Goal: Task Accomplishment & Management: Complete application form

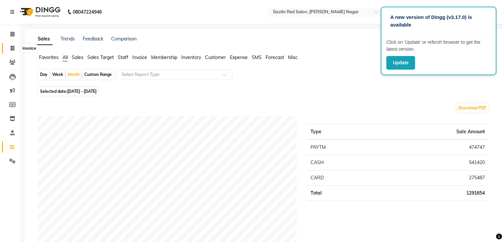
drag, startPoint x: 0, startPoint y: 0, endPoint x: 13, endPoint y: 49, distance: 50.7
click at [13, 49] on icon at bounding box center [13, 48] width 4 height 5
select select "service"
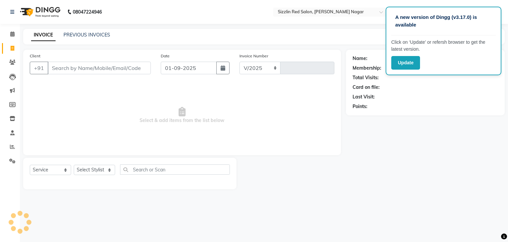
select select "7534"
type input "1856"
click at [83, 33] on link "PREVIOUS INVOICES" at bounding box center [87, 35] width 47 height 6
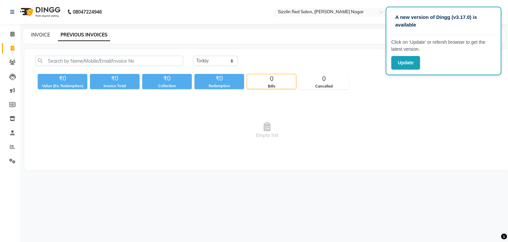
click at [41, 35] on link "INVOICE" at bounding box center [40, 35] width 19 height 6
select select "service"
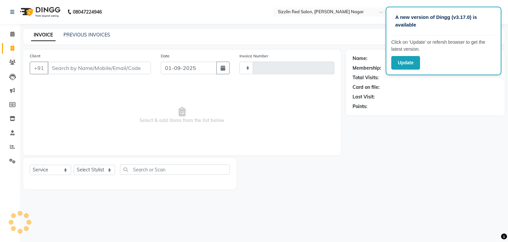
type input "1856"
select select "7534"
type input "97822077111"
click at [140, 69] on span "Add Client" at bounding box center [134, 68] width 26 height 7
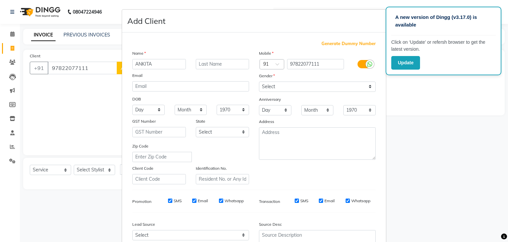
type input "ANKITA"
click at [274, 82] on select "Select Male Female Other Prefer Not To Say" at bounding box center [317, 86] width 117 height 10
select select "female"
click at [259, 82] on select "Select Male Female Other Prefer Not To Say" at bounding box center [317, 86] width 117 height 10
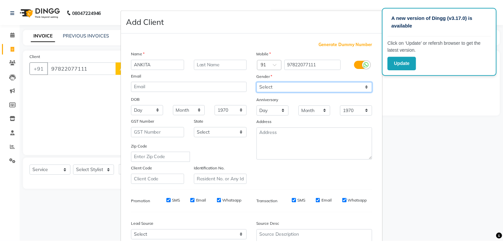
scroll to position [67, 0]
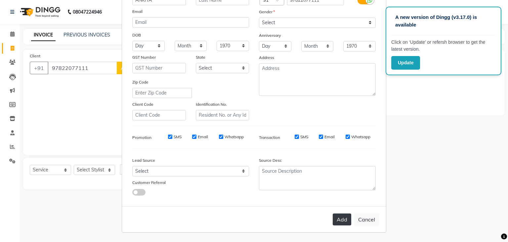
click at [339, 219] on button "Add" at bounding box center [342, 219] width 19 height 12
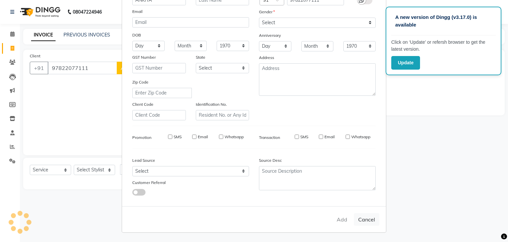
select select
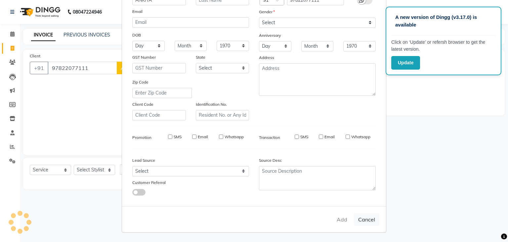
select select
checkbox input "false"
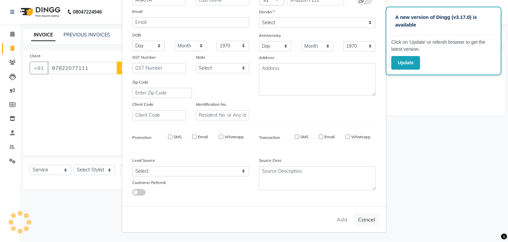
checkbox input "false"
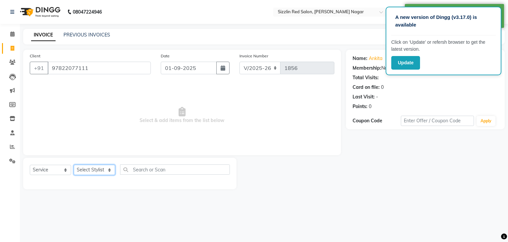
click at [105, 169] on select "Select Stylist Ajay HK 1 Ajay veer hk ALO Anjeeta Ankit BHASHA COUNTER Demetrio…" at bounding box center [94, 169] width 41 height 10
select select "70239"
click at [74, 165] on select "Select Stylist Ajay HK 1 Ajay veer hk ALO Anjeeta Ankit BHASHA COUNTER Demetrio…" at bounding box center [94, 169] width 41 height 10
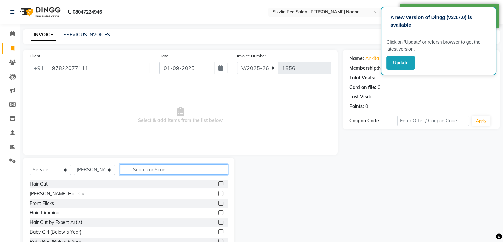
click at [141, 169] on input "text" at bounding box center [174, 169] width 108 height 10
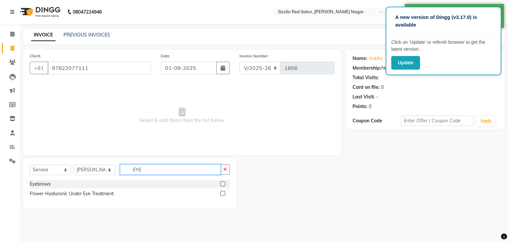
type input "EYE"
click at [224, 184] on label at bounding box center [222, 183] width 5 height 5
click at [224, 184] on input "checkbox" at bounding box center [222, 184] width 4 height 4
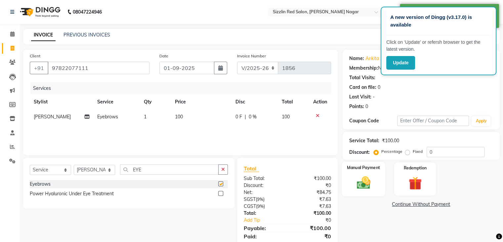
checkbox input "false"
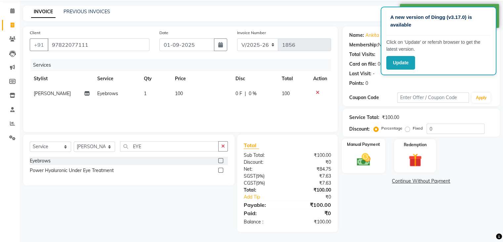
click at [363, 164] on img at bounding box center [363, 160] width 22 height 16
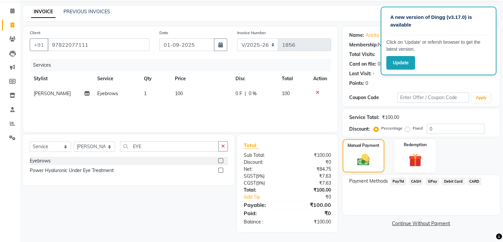
click at [397, 179] on span "PayTM" at bounding box center [399, 181] width 16 height 8
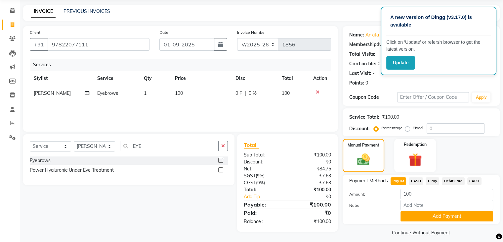
scroll to position [29, 0]
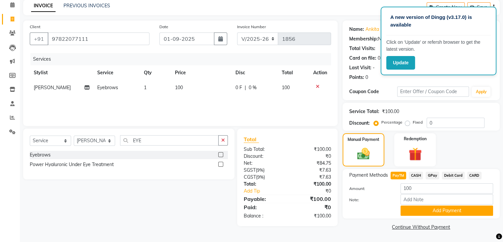
click at [435, 217] on div "Payment Methods PayTM CASH GPay Debit Card CARD Amount: 100 Note: Add Payment" at bounding box center [421, 193] width 157 height 49
click at [441, 211] on button "Add Payment" at bounding box center [447, 210] width 93 height 10
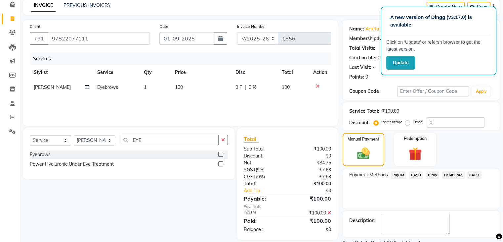
scroll to position [57, 0]
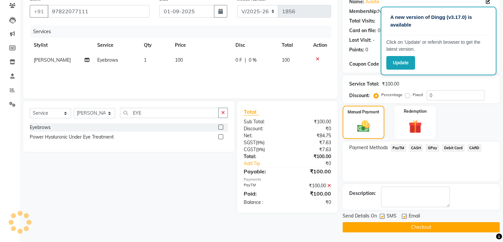
click at [423, 224] on button "Checkout" at bounding box center [421, 227] width 157 height 10
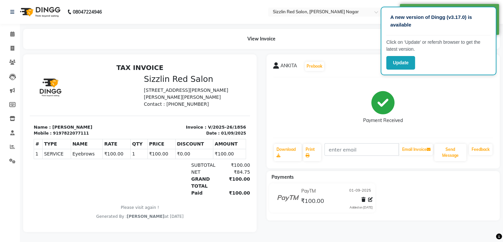
scroll to position [5, 0]
click at [9, 45] on span at bounding box center [13, 49] width 12 height 8
select select "service"
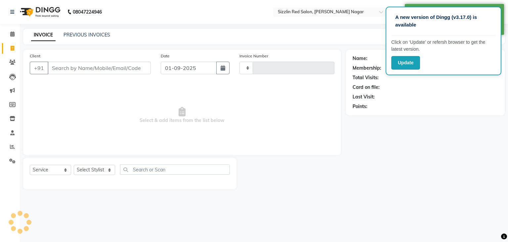
type input "1857"
select select "7534"
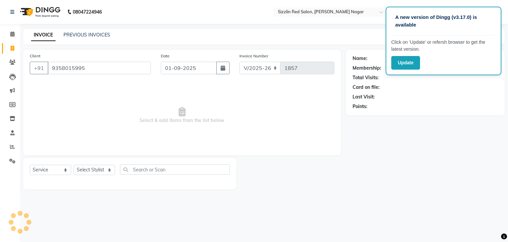
type input "9358015995"
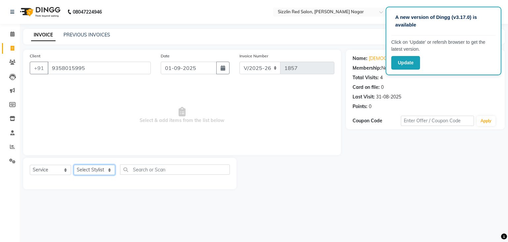
click at [101, 169] on select "Select Stylist Ajay HK 1 Ajay veer hk ALO Anjeeta Ankit BHASHA COUNTER Demetrio…" at bounding box center [94, 169] width 41 height 10
click at [74, 165] on select "Select Stylist Ajay HK 1 Ajay veer hk ALO Anjeeta Ankit BHASHA COUNTER Demetrio…" at bounding box center [94, 169] width 41 height 10
click at [96, 169] on select "Select Stylist Ajay HK 1 Ajay veer hk ALO Anjeeta Ankit BHASHA COUNTER Demetrio…" at bounding box center [94, 169] width 41 height 10
select select "70697"
click at [74, 165] on select "Select Stylist Ajay HK 1 Ajay veer hk ALO Anjeeta Ankit BHASHA COUNTER Demetrio…" at bounding box center [94, 169] width 41 height 10
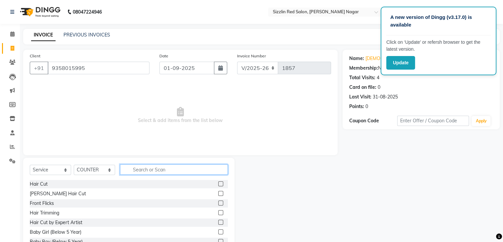
click at [149, 168] on input "text" at bounding box center [174, 169] width 108 height 10
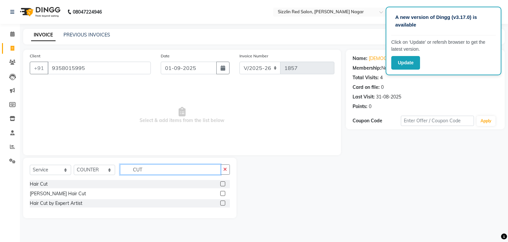
type input "CUT"
click at [222, 204] on label at bounding box center [222, 202] width 5 height 5
click at [222, 204] on input "checkbox" at bounding box center [222, 203] width 4 height 4
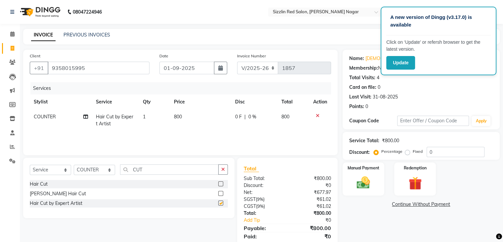
checkbox input "false"
click at [61, 168] on select "Select Service Product Membership Package Voucher Prepaid Gift Card" at bounding box center [50, 169] width 41 height 10
select select "P"
click at [30, 165] on select "Select Service Product Membership Package Voucher Prepaid Gift Card" at bounding box center [50, 169] width 41 height 10
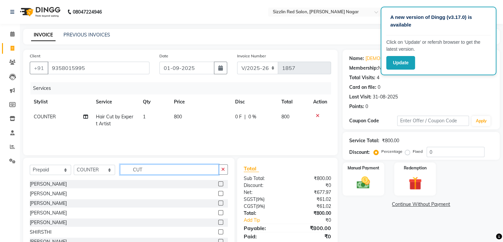
drag, startPoint x: 150, startPoint y: 168, endPoint x: 129, endPoint y: 167, distance: 20.9
click at [129, 167] on input "CUT" at bounding box center [169, 169] width 99 height 10
type input "M"
click at [64, 169] on select "Select Service Product Membership Package Voucher Prepaid Gift Card" at bounding box center [50, 169] width 41 height 10
select select "product"
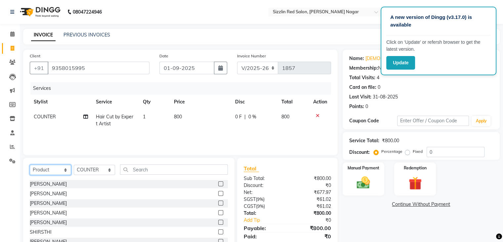
click at [30, 165] on select "Select Service Product Membership Package Voucher Prepaid Gift Card" at bounding box center [50, 169] width 41 height 10
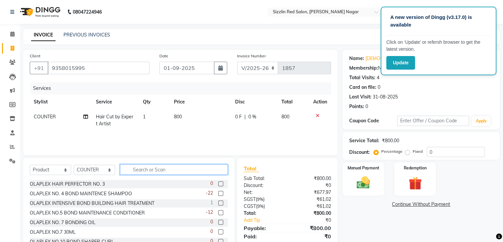
click at [146, 171] on input "text" at bounding box center [174, 169] width 108 height 10
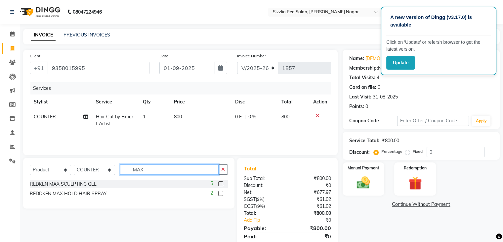
type input "MAX"
click at [221, 184] on label at bounding box center [220, 183] width 5 height 5
click at [221, 184] on input "checkbox" at bounding box center [220, 184] width 4 height 4
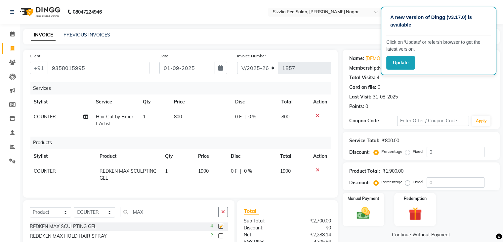
checkbox input "false"
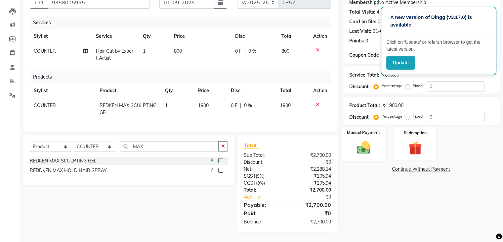
click at [365, 144] on img at bounding box center [363, 148] width 22 height 16
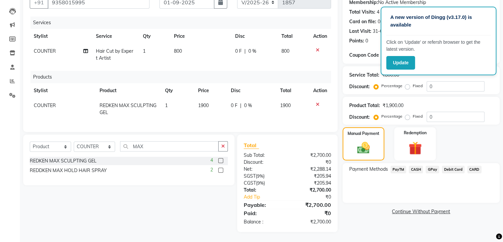
click at [418, 165] on span "CASH" at bounding box center [416, 169] width 14 height 8
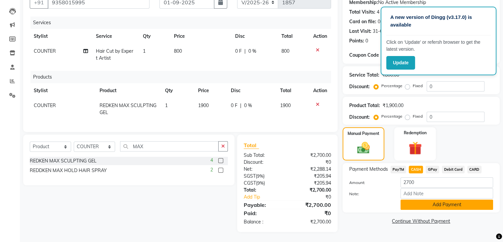
click at [433, 199] on button "Add Payment" at bounding box center [447, 204] width 93 height 10
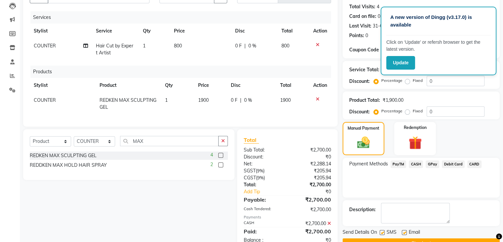
scroll to position [94, 0]
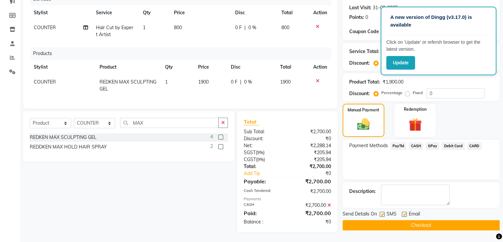
click at [415, 222] on button "Checkout" at bounding box center [421, 225] width 157 height 10
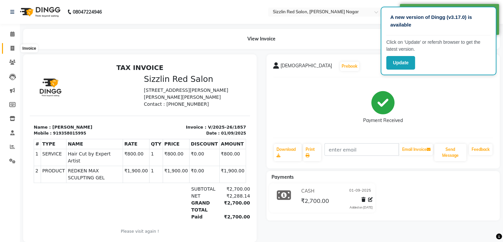
click at [12, 48] on icon at bounding box center [13, 48] width 4 height 5
select select "service"
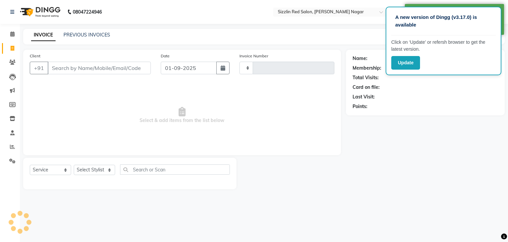
type input "1858"
select select "7534"
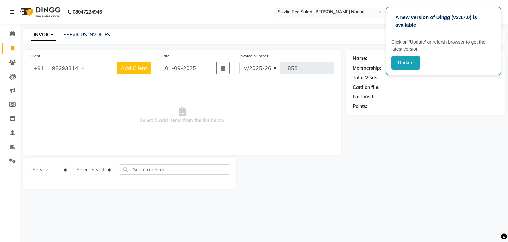
type input "9829331414"
click at [137, 69] on span "Add Client" at bounding box center [134, 68] width 26 height 7
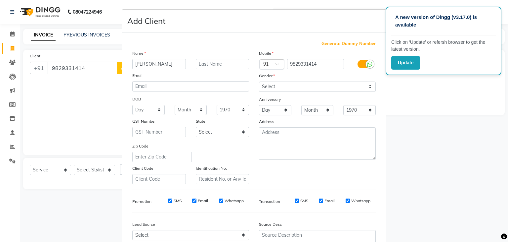
type input "MAHAVEER"
click at [286, 88] on select "Select Male Female Other Prefer Not To Say" at bounding box center [317, 86] width 117 height 10
select select "male"
click at [259, 82] on select "Select Male Female Other Prefer Not To Say" at bounding box center [317, 86] width 117 height 10
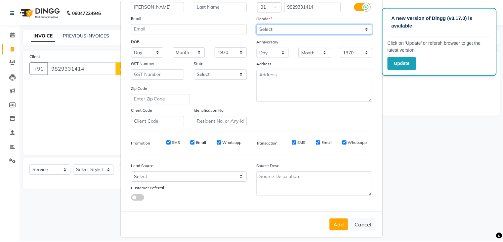
scroll to position [67, 0]
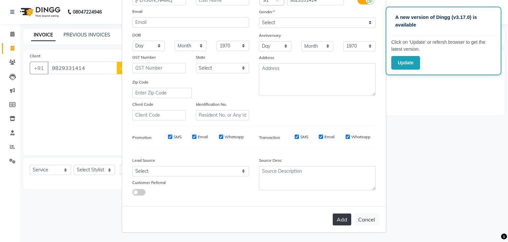
click at [343, 219] on button "Add" at bounding box center [342, 219] width 19 height 12
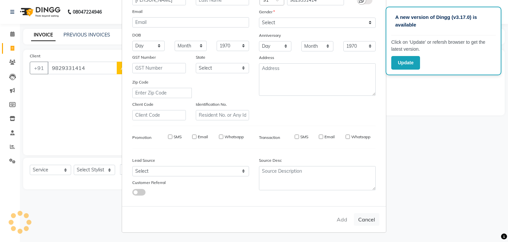
select select
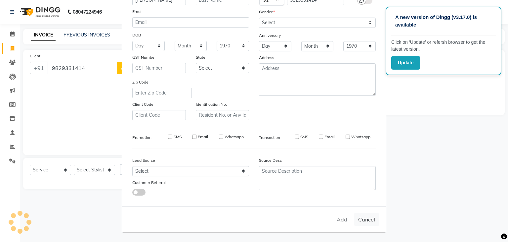
select select
checkbox input "false"
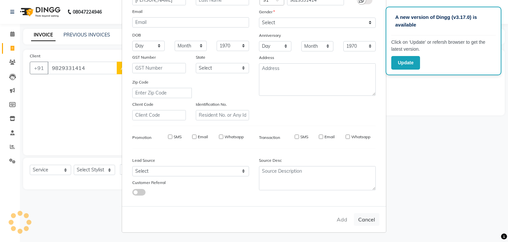
checkbox input "false"
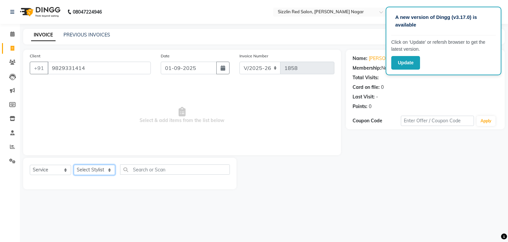
click at [98, 172] on select "Select Stylist Ajay HK 1 Ajay veer hk ALO Anjeeta Ankit BHASHA COUNTER Demetrio…" at bounding box center [94, 169] width 41 height 10
select select "70237"
click at [74, 165] on select "Select Stylist Ajay HK 1 Ajay veer hk ALO Anjeeta Ankit BHASHA COUNTER Demetrio…" at bounding box center [94, 169] width 41 height 10
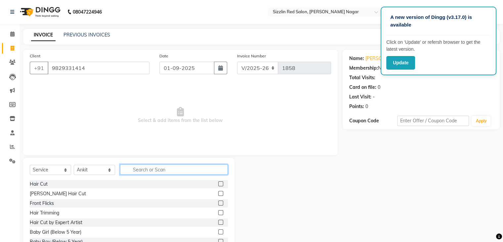
click at [147, 169] on input "text" at bounding box center [174, 169] width 108 height 10
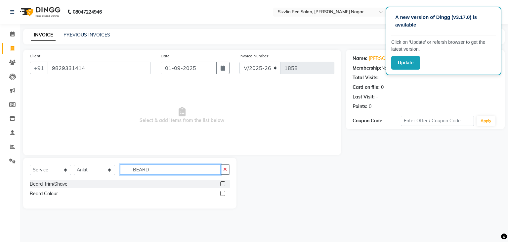
type input "BEARD"
click at [224, 185] on label at bounding box center [222, 183] width 5 height 5
click at [224, 185] on input "checkbox" at bounding box center [222, 184] width 4 height 4
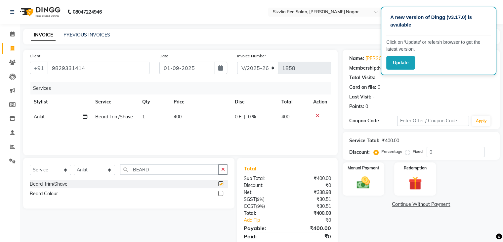
checkbox input "false"
click at [380, 174] on div "Manual Payment" at bounding box center [363, 179] width 43 height 34
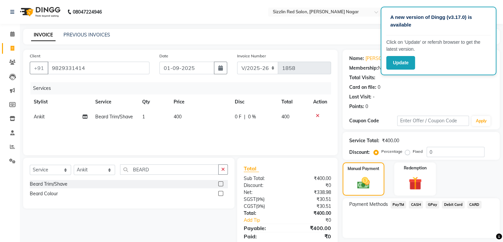
scroll to position [23, 0]
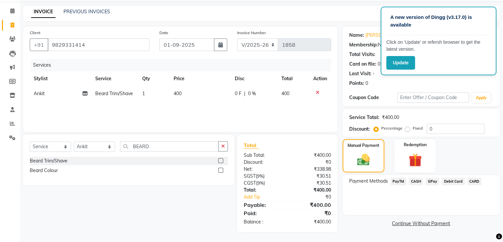
click at [419, 179] on span "CASH" at bounding box center [416, 181] width 14 height 8
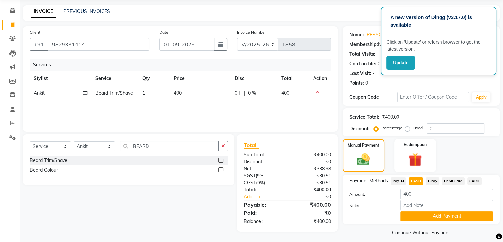
scroll to position [29, 0]
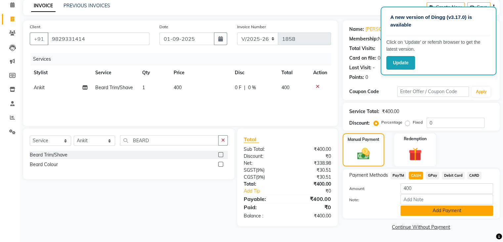
click at [432, 210] on button "Add Payment" at bounding box center [447, 210] width 93 height 10
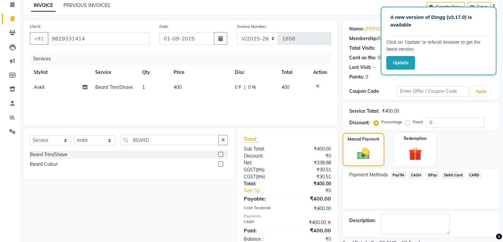
scroll to position [57, 0]
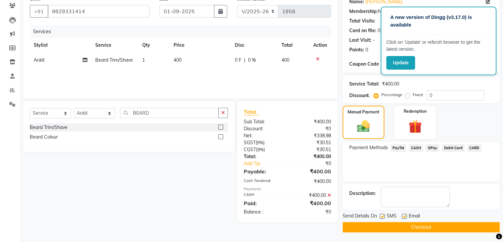
click at [417, 227] on button "Checkout" at bounding box center [421, 227] width 157 height 10
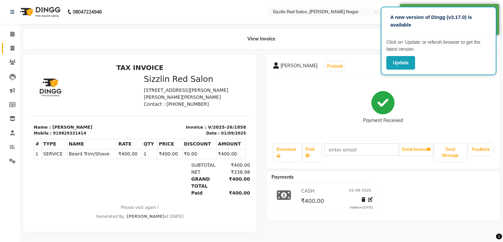
click at [5, 45] on link "Invoice" at bounding box center [10, 48] width 16 height 11
select select "service"
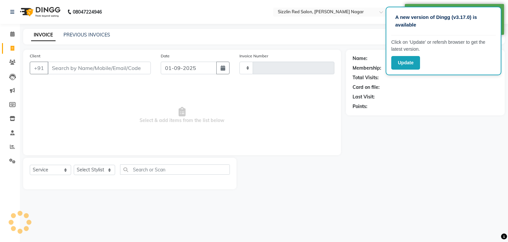
type input "1859"
select select "7534"
type input "8302011470"
click at [131, 69] on span "Add Client" at bounding box center [134, 68] width 26 height 7
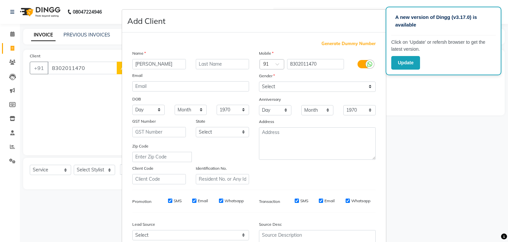
type input "KHUSHBU"
click at [319, 87] on select "Select Male Female Other Prefer Not To Say" at bounding box center [317, 86] width 117 height 10
select select "female"
click at [259, 82] on select "Select Male Female Other Prefer Not To Say" at bounding box center [317, 86] width 117 height 10
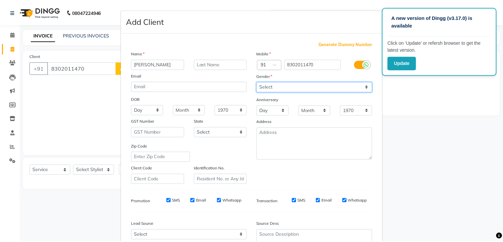
scroll to position [67, 0]
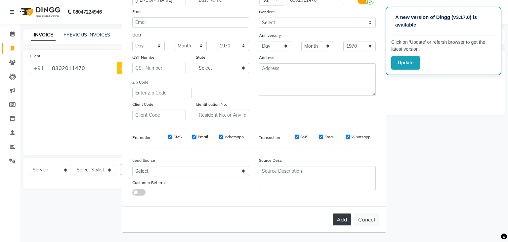
click at [339, 219] on button "Add" at bounding box center [342, 219] width 19 height 12
select select
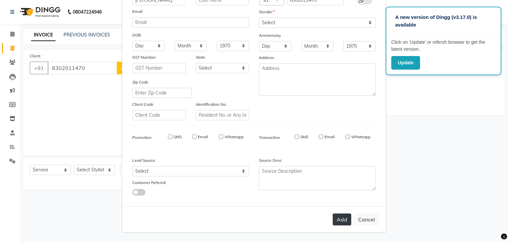
select select
checkbox input "false"
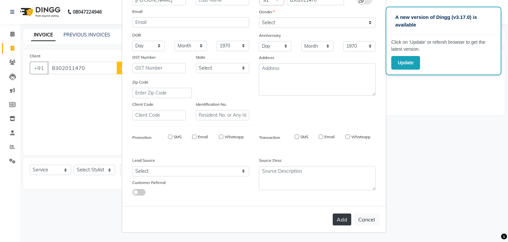
checkbox input "false"
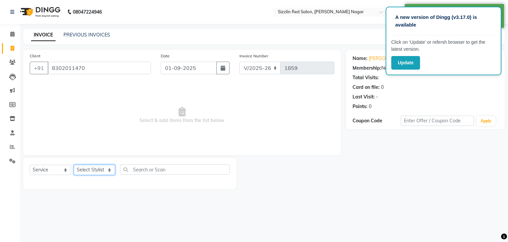
click at [105, 169] on select "Select Stylist Ajay HK 1 Ajay veer hk ALO Anjeeta Ankit BHASHA COUNTER Demetrio…" at bounding box center [94, 169] width 41 height 10
select select "70231"
click at [74, 165] on select "Select Stylist Ajay HK 1 Ajay veer hk ALO Anjeeta Ankit BHASHA COUNTER Demetrio…" at bounding box center [94, 169] width 41 height 10
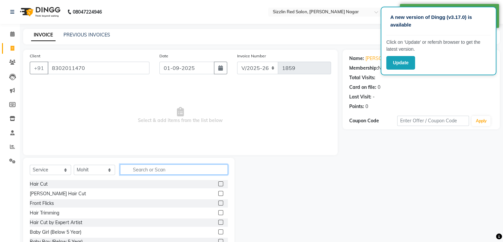
click at [162, 170] on input "text" at bounding box center [174, 169] width 108 height 10
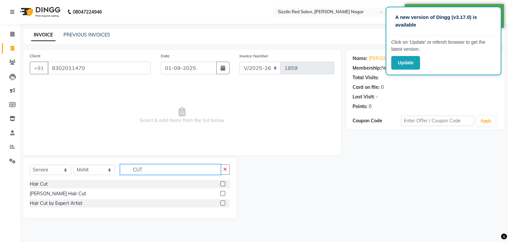
type input "CUT"
click at [224, 184] on label at bounding box center [222, 183] width 5 height 5
click at [224, 184] on input "checkbox" at bounding box center [222, 184] width 4 height 4
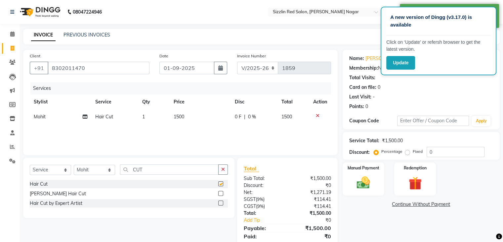
checkbox input "false"
click at [185, 118] on td "1500" at bounding box center [200, 116] width 61 height 15
select select "70231"
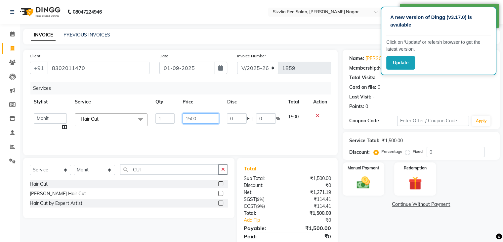
click at [202, 116] on input "1500" at bounding box center [201, 118] width 36 height 10
type input "1200"
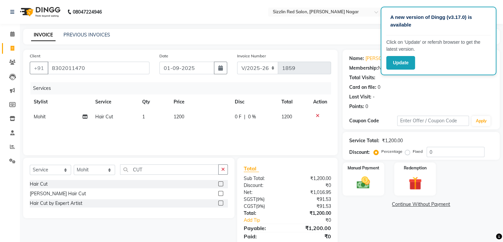
click at [234, 134] on div "Services Stylist Service Qty Price Disc Total Action Mohit Hair Cut 1 1200 0 F …" at bounding box center [181, 115] width 302 height 66
click at [369, 183] on img at bounding box center [363, 183] width 22 height 16
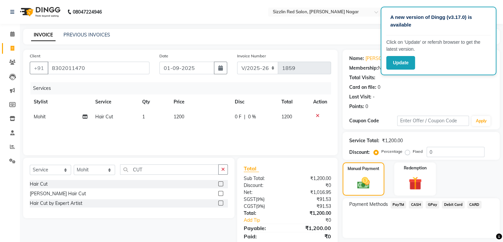
scroll to position [23, 0]
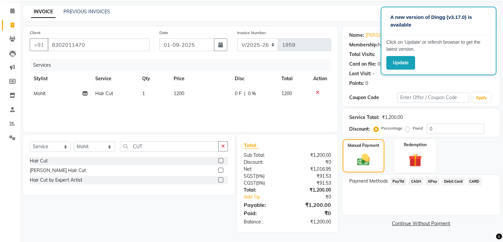
click at [418, 180] on span "CASH" at bounding box center [416, 181] width 14 height 8
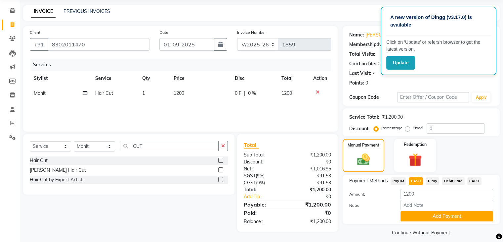
scroll to position [29, 0]
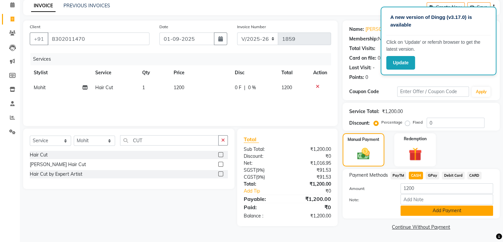
click at [418, 209] on button "Add Payment" at bounding box center [447, 210] width 93 height 10
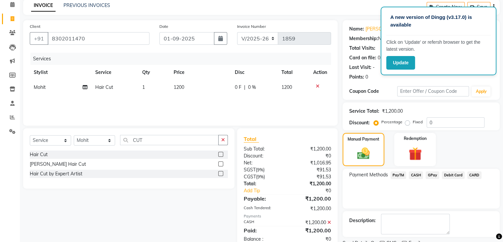
scroll to position [57, 0]
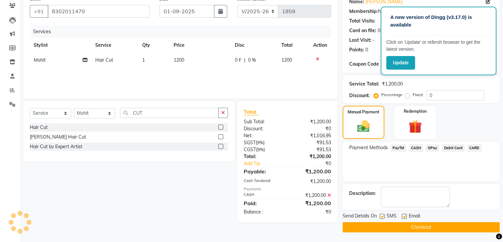
click at [406, 226] on button "Checkout" at bounding box center [421, 227] width 157 height 10
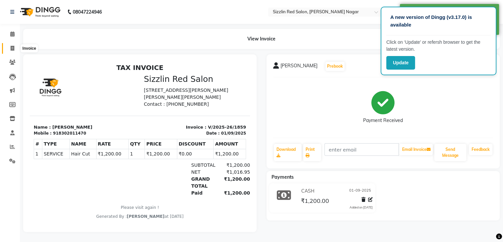
click at [14, 49] on icon at bounding box center [13, 48] width 4 height 5
select select "service"
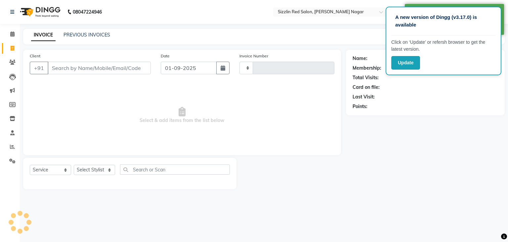
type input "1860"
select select "7534"
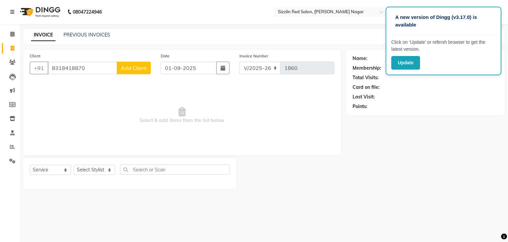
type input "8318418870"
click at [131, 71] on span "Add Client" at bounding box center [134, 68] width 26 height 7
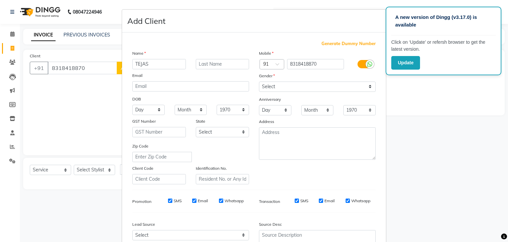
type input "TEJAS"
click at [325, 93] on div "Mobile Country Code × 91 8318418870 Gender Select Male Female Other Prefer Not …" at bounding box center [317, 117] width 127 height 134
click at [329, 88] on select "Select Male Female Other Prefer Not To Say" at bounding box center [317, 86] width 117 height 10
select select "male"
click at [259, 82] on select "Select Male Female Other Prefer Not To Say" at bounding box center [317, 86] width 117 height 10
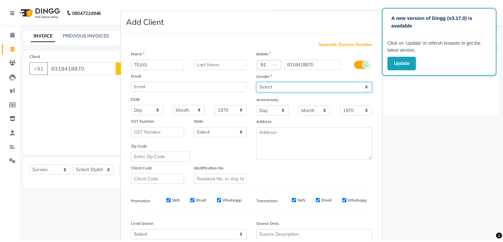
scroll to position [67, 0]
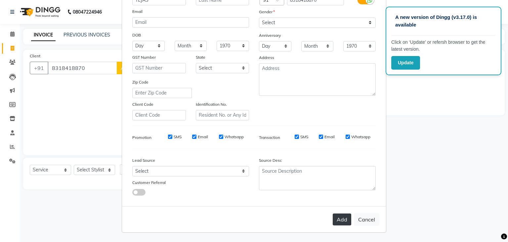
click at [338, 219] on button "Add" at bounding box center [342, 219] width 19 height 12
select select
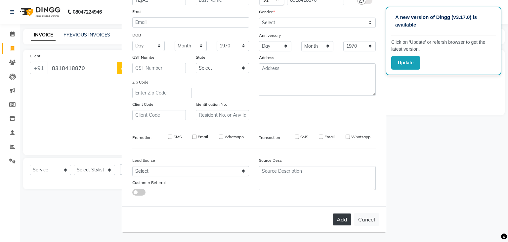
select select
checkbox input "false"
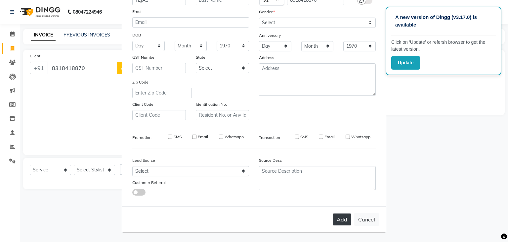
checkbox input "false"
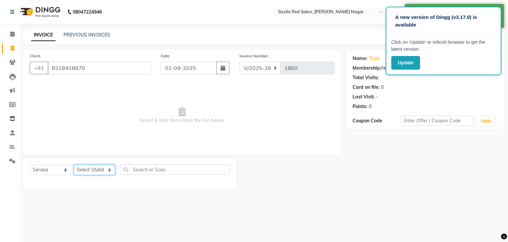
click at [100, 171] on select "Select Stylist Ajay HK 1 Ajay veer hk ALO Anjeeta Ankit BHASHA COUNTER Demetrio…" at bounding box center [94, 169] width 41 height 10
select select "70237"
click at [74, 165] on select "Select Stylist Ajay HK 1 Ajay veer hk ALO Anjeeta Ankit BHASHA COUNTER Demetrio…" at bounding box center [94, 169] width 41 height 10
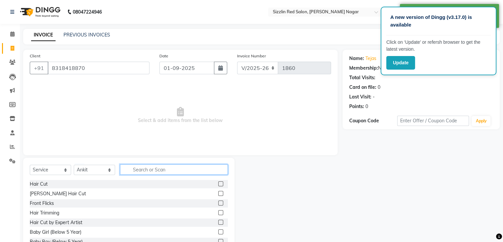
click at [156, 168] on input "text" at bounding box center [174, 169] width 108 height 10
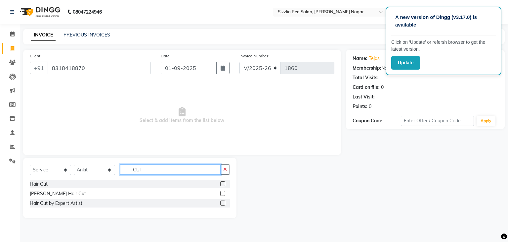
type input "CUT"
click at [222, 203] on label at bounding box center [222, 202] width 5 height 5
click at [222, 203] on input "checkbox" at bounding box center [222, 203] width 4 height 4
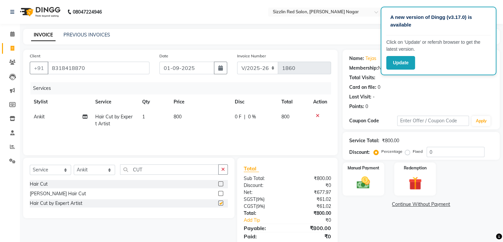
checkbox input "false"
click at [361, 179] on img at bounding box center [363, 183] width 22 height 16
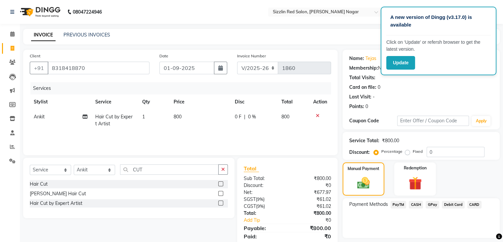
scroll to position [23, 0]
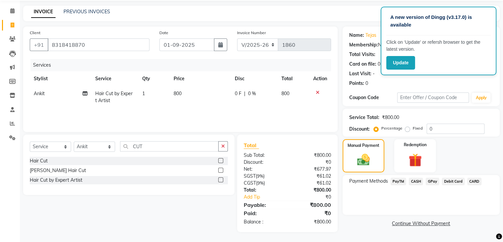
click at [401, 178] on span "PayTM" at bounding box center [399, 181] width 16 height 8
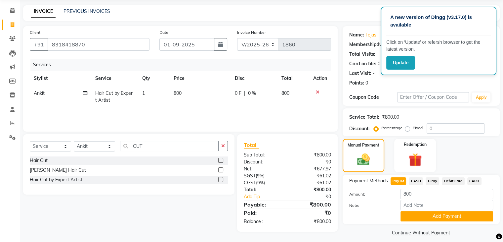
scroll to position [29, 0]
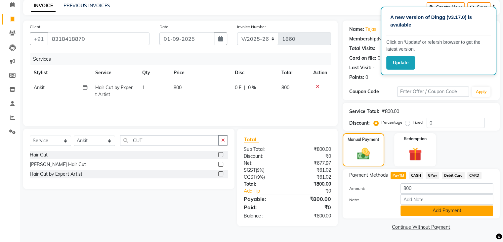
click at [424, 209] on button "Add Payment" at bounding box center [447, 210] width 93 height 10
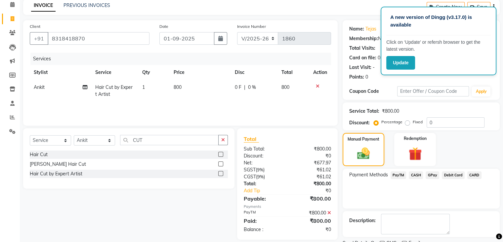
scroll to position [57, 0]
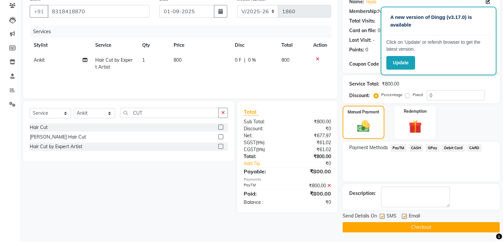
click at [408, 224] on button "Checkout" at bounding box center [421, 227] width 157 height 10
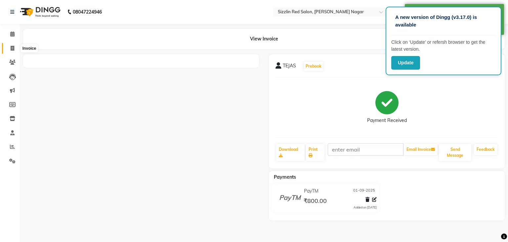
click at [11, 48] on icon at bounding box center [13, 48] width 4 height 5
select select "service"
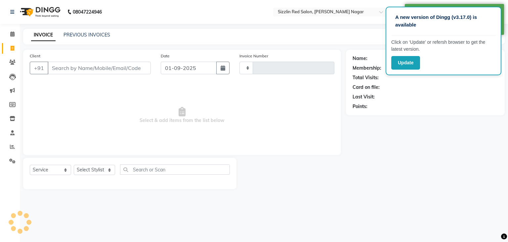
type input "1861"
select select "7534"
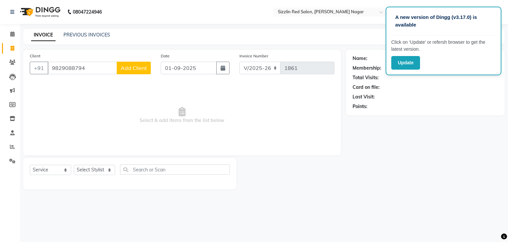
type input "9829088794"
click at [141, 68] on span "Add Client" at bounding box center [134, 68] width 26 height 7
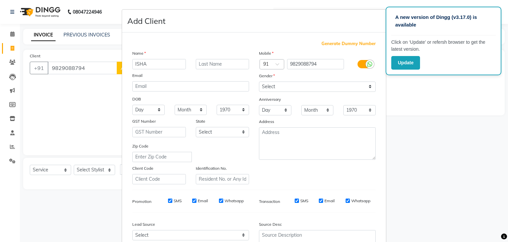
type input "ISHA"
click at [276, 86] on select "Select Male Female Other Prefer Not To Say" at bounding box center [317, 86] width 117 height 10
select select "female"
click at [259, 82] on select "Select Male Female Other Prefer Not To Say" at bounding box center [317, 86] width 117 height 10
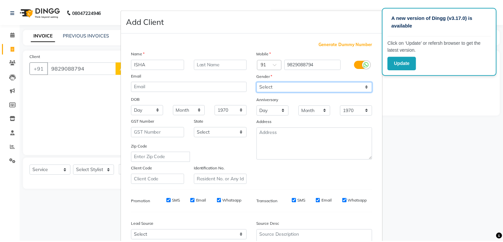
scroll to position [67, 0]
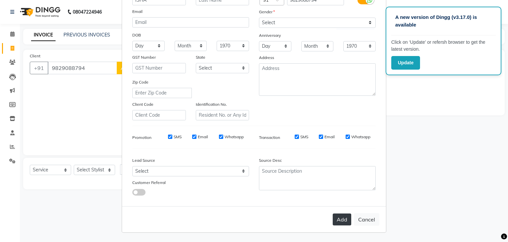
click at [345, 219] on button "Add" at bounding box center [342, 219] width 19 height 12
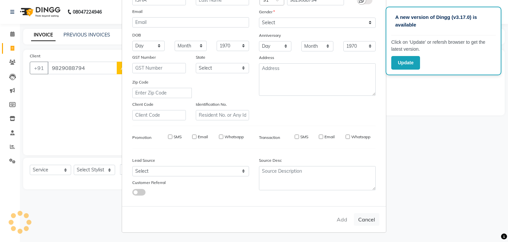
select select
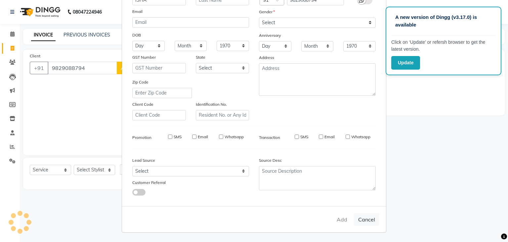
select select
checkbox input "false"
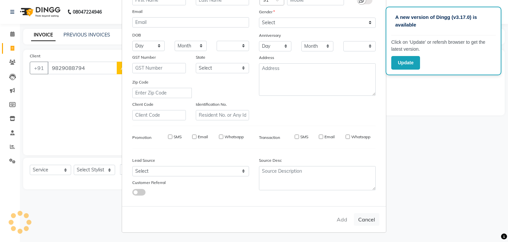
checkbox input "false"
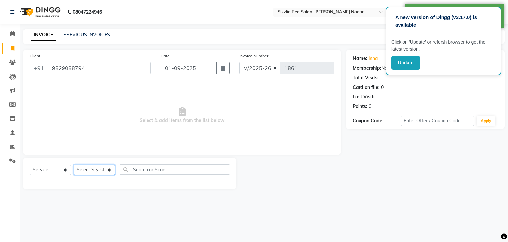
click at [103, 168] on select "Select Stylist Ajay HK 1 Ajay veer hk ALO Anjeeta Ankit BHASHA COUNTER Demetrio…" at bounding box center [94, 169] width 41 height 10
select select "70243"
click at [74, 165] on select "Select Stylist Ajay HK 1 Ajay veer hk ALO Anjeeta Ankit BHASHA COUNTER Demetrio…" at bounding box center [94, 169] width 41 height 10
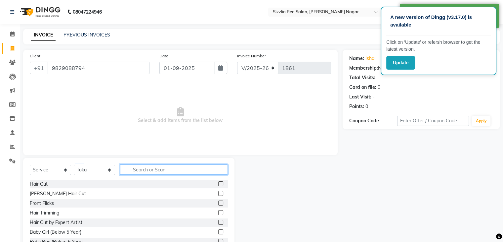
click at [168, 172] on input "text" at bounding box center [174, 169] width 108 height 10
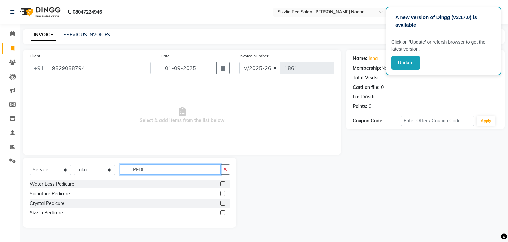
type input "PEDI"
click at [222, 193] on label at bounding box center [222, 193] width 5 height 5
click at [222, 193] on input "checkbox" at bounding box center [222, 193] width 4 height 4
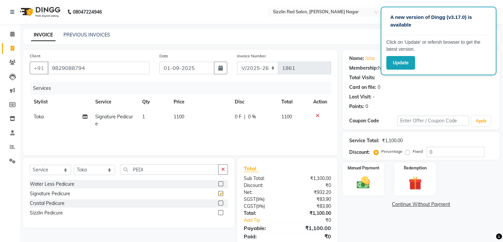
checkbox input "false"
click at [89, 172] on select "Select Stylist Ajay HK 1 Ajay veer hk ALO Anjeeta Ankit BHASHA COUNTER Demetrio…" at bounding box center [94, 169] width 41 height 10
select select "70804"
click at [74, 165] on select "Select Stylist Ajay HK 1 Ajay veer hk ALO Anjeeta Ankit BHASHA COUNTER Demetrio…" at bounding box center [94, 169] width 41 height 10
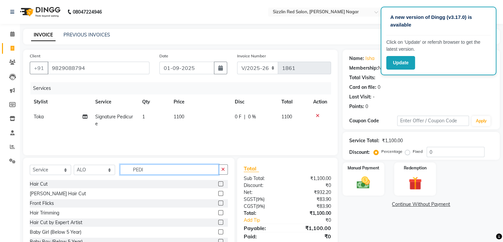
click at [159, 169] on input "PEDI" at bounding box center [169, 169] width 99 height 10
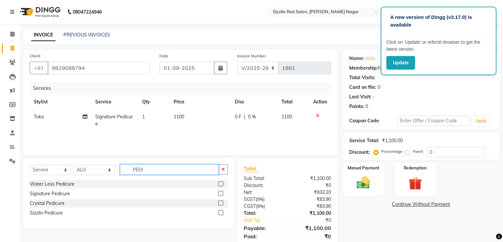
type input "PEDI"
click at [221, 203] on label at bounding box center [220, 202] width 5 height 5
click at [221, 203] on input "checkbox" at bounding box center [220, 203] width 4 height 4
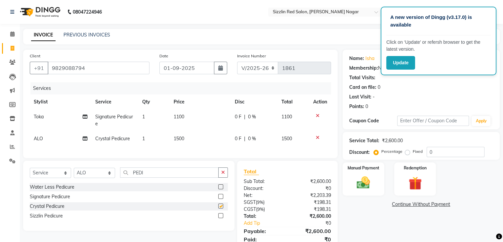
checkbox input "false"
click at [219, 199] on label at bounding box center [220, 196] width 5 height 5
click at [219, 199] on input "checkbox" at bounding box center [220, 196] width 4 height 4
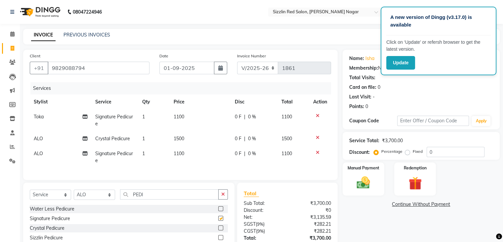
checkbox input "false"
click at [316, 138] on icon at bounding box center [318, 137] width 4 height 5
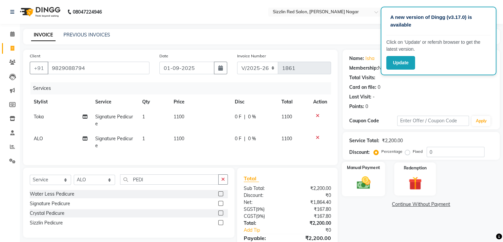
click at [372, 166] on label "Manual Payment" at bounding box center [363, 167] width 33 height 6
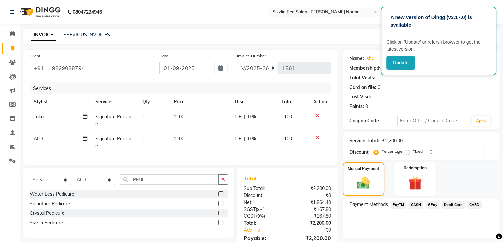
scroll to position [38, 0]
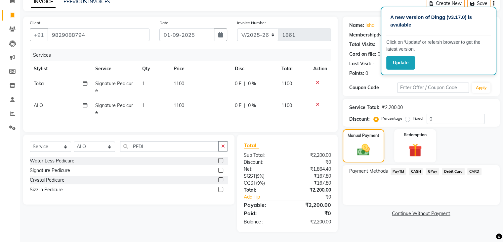
click at [403, 167] on span "PayTM" at bounding box center [399, 171] width 16 height 8
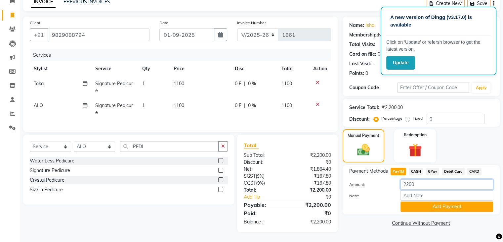
drag, startPoint x: 419, startPoint y: 179, endPoint x: 394, endPoint y: 179, distance: 25.2
click at [394, 179] on div "Amount: 2200" at bounding box center [422, 184] width 154 height 11
type input "1200"
click at [436, 202] on button "Add Payment" at bounding box center [447, 206] width 93 height 10
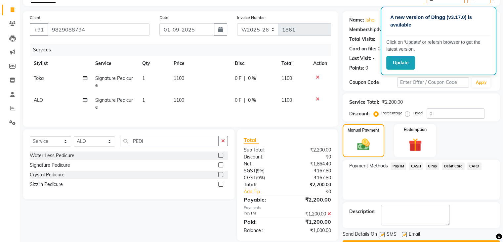
click at [414, 165] on span "CASH" at bounding box center [416, 166] width 14 height 8
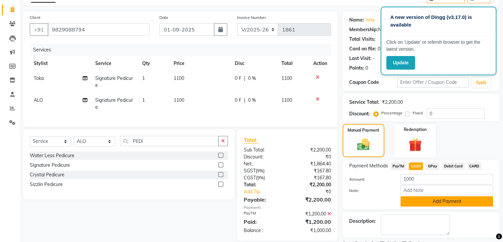
click at [434, 202] on button "Add Payment" at bounding box center [447, 201] width 93 height 10
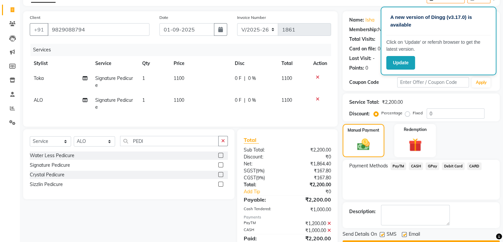
scroll to position [69, 0]
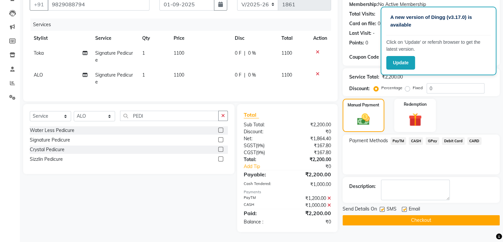
click at [422, 215] on button "Checkout" at bounding box center [421, 220] width 157 height 10
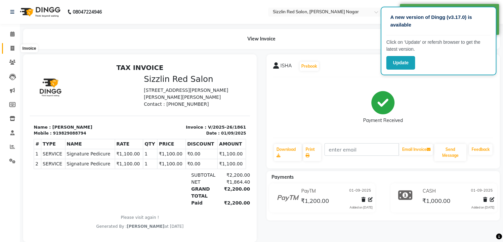
click at [13, 51] on icon at bounding box center [13, 48] width 4 height 5
select select "7534"
select select "service"
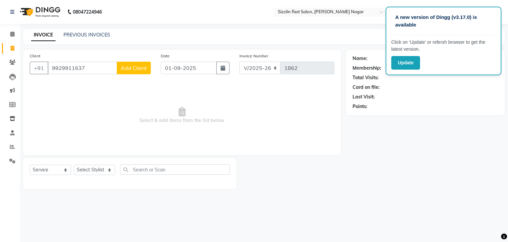
type input "9929911637"
click at [135, 70] on span "Add Client" at bounding box center [134, 68] width 26 height 7
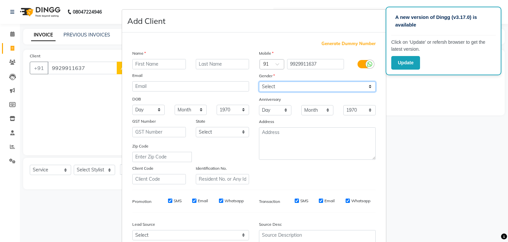
click at [288, 88] on select "Select Male Female Other Prefer Not To Say" at bounding box center [317, 86] width 117 height 10
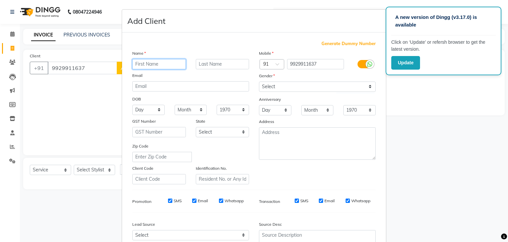
click at [164, 64] on input "text" at bounding box center [159, 64] width 54 height 10
type input "CHANDANI"
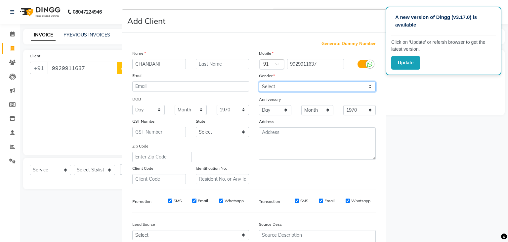
click at [268, 85] on select "Select Male Female Other Prefer Not To Say" at bounding box center [317, 86] width 117 height 10
select select "female"
click at [259, 82] on select "Select Male Female Other Prefer Not To Say" at bounding box center [317, 86] width 117 height 10
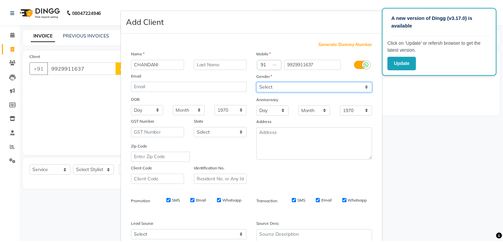
scroll to position [67, 0]
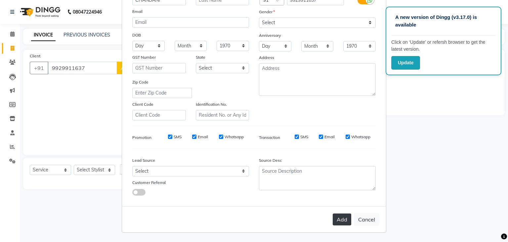
click at [345, 221] on button "Add" at bounding box center [342, 219] width 19 height 12
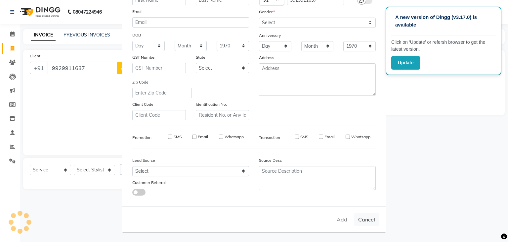
select select
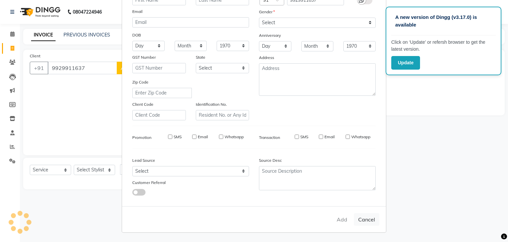
select select
checkbox input "false"
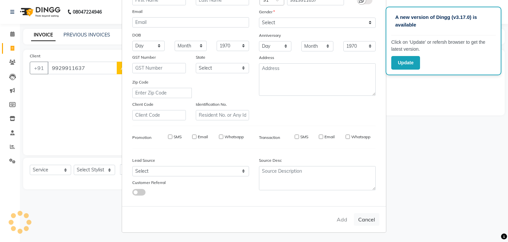
checkbox input "false"
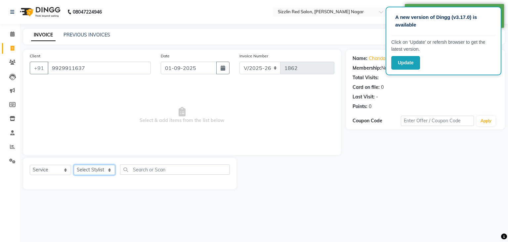
click at [97, 169] on select "Select Stylist Ajay HK 1 Ajay veer hk ALO Anjeeta Ankit BHASHA COUNTER Demetrio…" at bounding box center [94, 169] width 41 height 10
select select "70237"
click at [74, 165] on select "Select Stylist Ajay HK 1 Ajay veer hk ALO Anjeeta Ankit BHASHA COUNTER Demetrio…" at bounding box center [94, 169] width 41 height 10
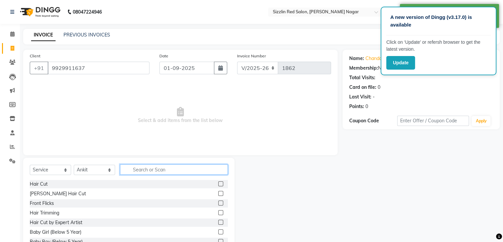
click at [172, 168] on input "text" at bounding box center [174, 169] width 108 height 10
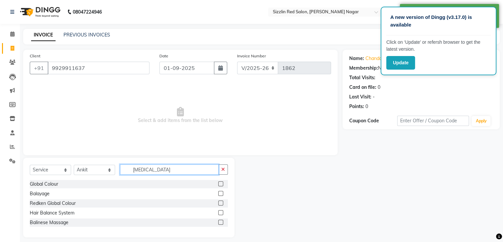
type input "BAL"
click at [223, 193] on label at bounding box center [220, 193] width 5 height 5
click at [223, 193] on input "checkbox" at bounding box center [220, 193] width 4 height 4
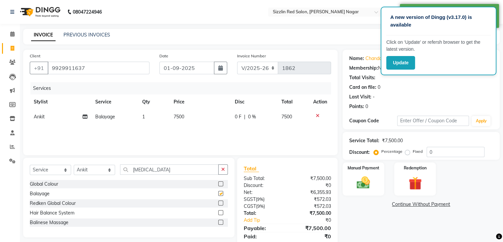
checkbox input "false"
click at [187, 117] on td "7500" at bounding box center [200, 116] width 61 height 15
select select "70237"
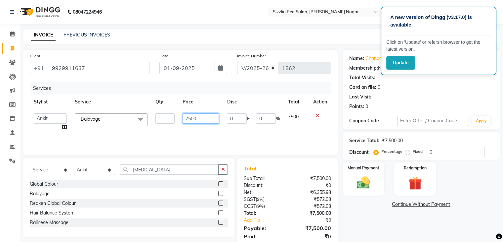
click at [196, 117] on input "7500" at bounding box center [201, 118] width 36 height 10
type input "7"
type input "12000"
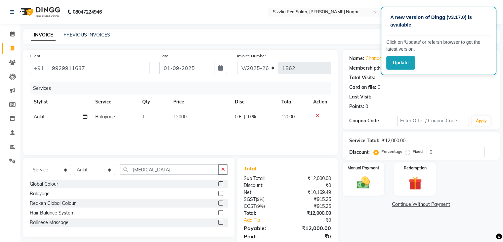
click at [222, 135] on div "Services Stylist Service Qty Price Disc Total Action Ankit Balayage 1 12000 0 F…" at bounding box center [181, 115] width 302 height 66
click at [363, 176] on img at bounding box center [363, 183] width 22 height 16
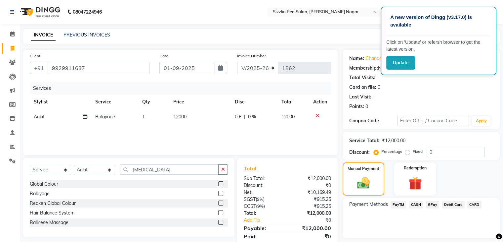
scroll to position [23, 0]
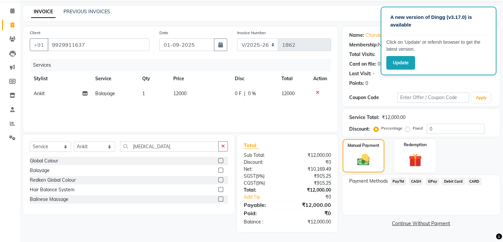
click at [410, 180] on span "CASH" at bounding box center [416, 181] width 14 height 8
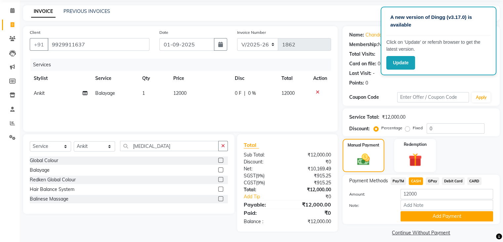
click at [428, 222] on div "Payment Methods PayTM CASH GPay Debit Card CARD Amount: 12000 Note: Add Payment" at bounding box center [421, 198] width 157 height 49
click at [432, 217] on button "Add Payment" at bounding box center [447, 216] width 93 height 10
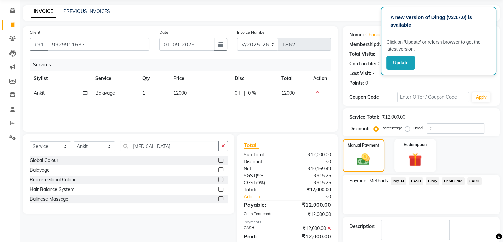
scroll to position [57, 0]
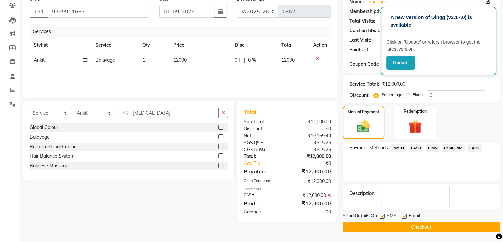
click at [422, 228] on button "Checkout" at bounding box center [421, 227] width 157 height 10
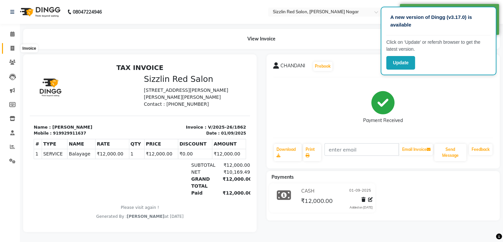
click at [15, 46] on span at bounding box center [13, 49] width 12 height 8
select select "service"
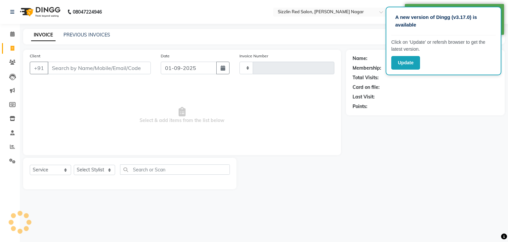
type input "1863"
select select "7534"
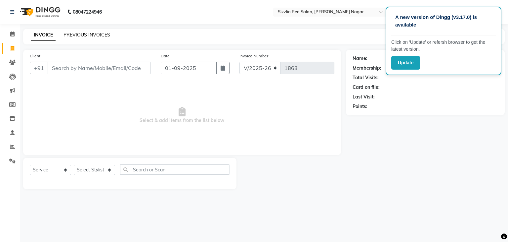
click at [91, 36] on link "PREVIOUS INVOICES" at bounding box center [87, 35] width 47 height 6
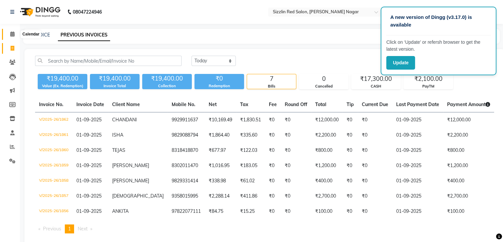
click at [12, 34] on icon at bounding box center [12, 33] width 4 height 5
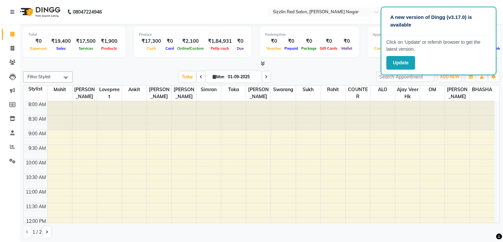
click at [338, 64] on div at bounding box center [261, 63] width 477 height 7
click at [446, 78] on span "ADD NEW" at bounding box center [450, 76] width 20 height 5
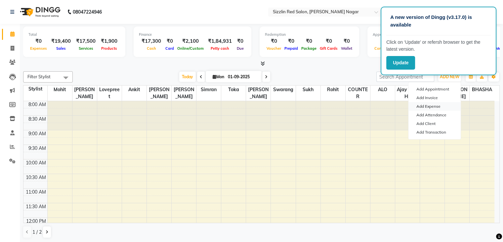
click at [437, 106] on link "Add Expense" at bounding box center [435, 106] width 52 height 9
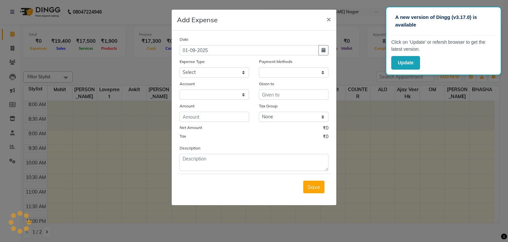
select select "1"
select select "6656"
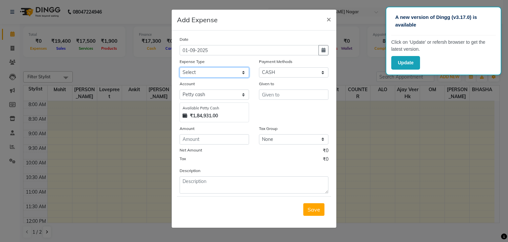
click at [232, 74] on select "Select Advance Salary Bank charges Car maintenance Cash transfer to bank Cash t…" at bounding box center [215, 72] width 70 height 10
select select "12"
click at [180, 68] on select "Select Advance Salary Bank charges Car maintenance Cash transfer to bank Cash t…" at bounding box center [215, 72] width 70 height 10
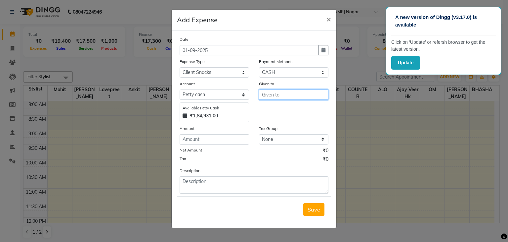
click at [285, 100] on input "text" at bounding box center [294, 94] width 70 height 10
type input "ROHIT HK"
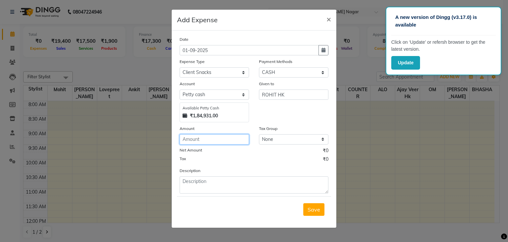
click at [227, 140] on input "number" at bounding box center [215, 139] width 70 height 10
type input "900"
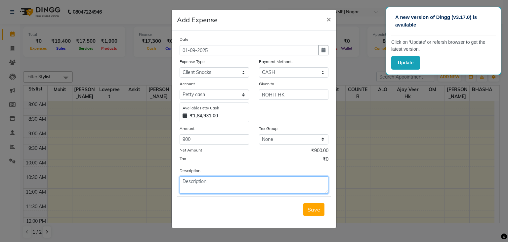
click at [225, 180] on textarea at bounding box center [254, 184] width 149 height 17
type textarea "PAYMENT FOR CLIENT SNACKS"
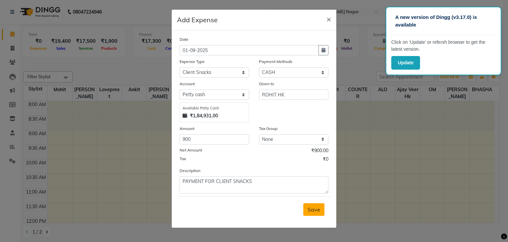
click at [316, 212] on span "Save" at bounding box center [314, 209] width 13 height 7
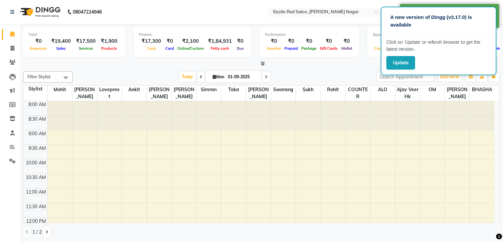
click at [449, 74] on div "A new version of Dingg (v3.17.0) is available Click on ‘Update’ or refersh brow…" at bounding box center [439, 41] width 116 height 69
click at [450, 79] on button "ADD NEW Toggle Dropdown" at bounding box center [450, 76] width 23 height 9
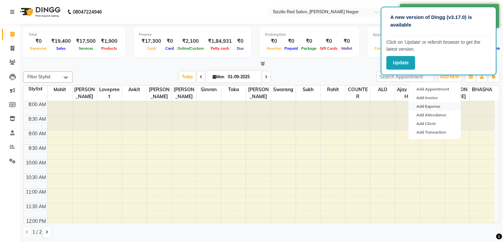
click at [436, 105] on link "Add Expense" at bounding box center [435, 106] width 52 height 9
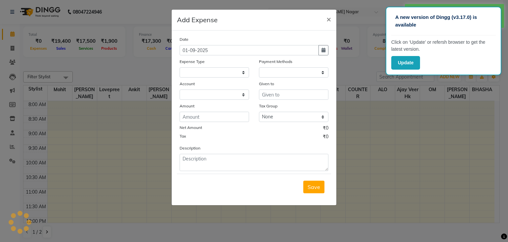
select select "1"
select select "6656"
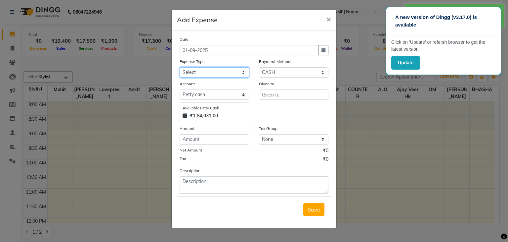
click at [236, 73] on select "Select Advance Salary Bank charges Car maintenance Cash transfer to bank Cash t…" at bounding box center [215, 72] width 70 height 10
select select "26"
click at [180, 68] on select "Select Advance Salary Bank charges Car maintenance Cash transfer to bank Cash t…" at bounding box center [215, 72] width 70 height 10
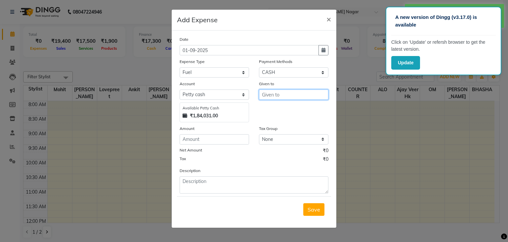
click at [282, 99] on input "text" at bounding box center [294, 94] width 70 height 10
drag, startPoint x: 277, startPoint y: 98, endPoint x: 243, endPoint y: 96, distance: 33.8
click at [243, 96] on div "Account Select Petty cash Default account Available Petty Cash ₹1,84,031.00 Giv…" at bounding box center [254, 101] width 159 height 42
type input "ROHIT HK"
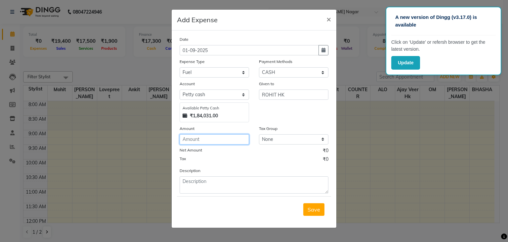
click at [226, 142] on input "number" at bounding box center [215, 139] width 70 height 10
type input "100"
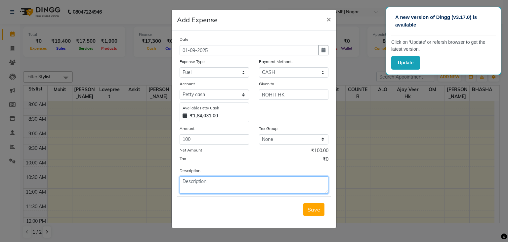
click at [223, 181] on textarea at bounding box center [254, 184] width 149 height 17
type textarea "PAYMENT FOR CAB FARE"
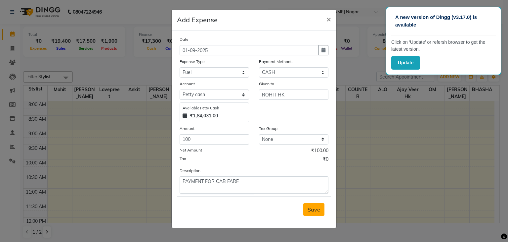
click at [321, 213] on button "Save" at bounding box center [313, 209] width 21 height 13
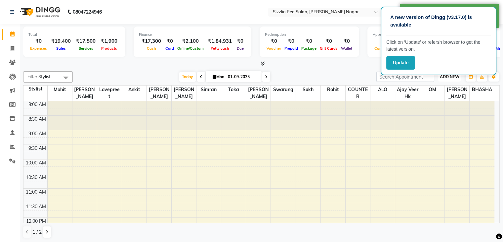
click at [445, 77] on span "ADD NEW" at bounding box center [450, 76] width 20 height 5
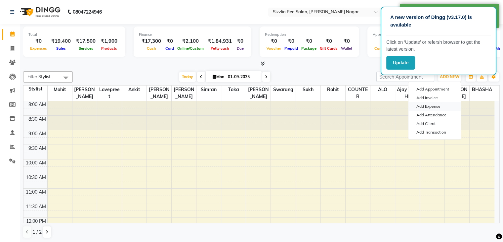
click at [436, 107] on link "Add Expense" at bounding box center [435, 106] width 52 height 9
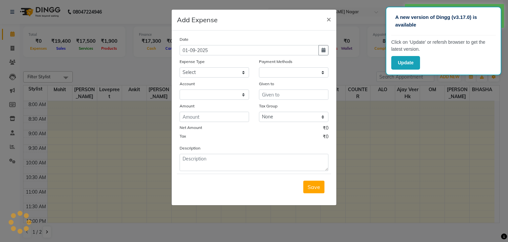
select select "1"
select select "6656"
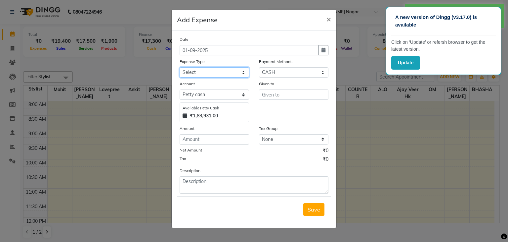
click at [230, 70] on select "Select Advance Salary Bank charges Car maintenance Cash transfer to bank Cash t…" at bounding box center [215, 72] width 70 height 10
select select "10"
click at [180, 68] on select "Select Advance Salary Bank charges Car maintenance Cash transfer to bank Cash t…" at bounding box center [215, 72] width 70 height 10
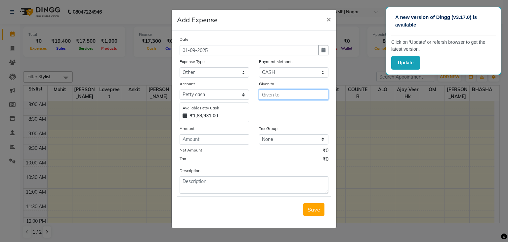
click at [286, 97] on input "text" at bounding box center [294, 94] width 70 height 10
type input "ROHIT HK"
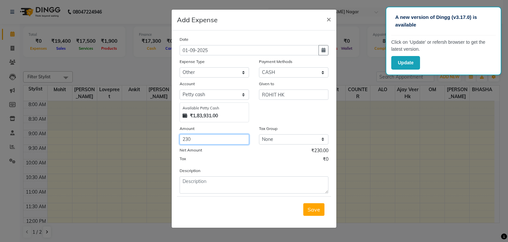
type input "230"
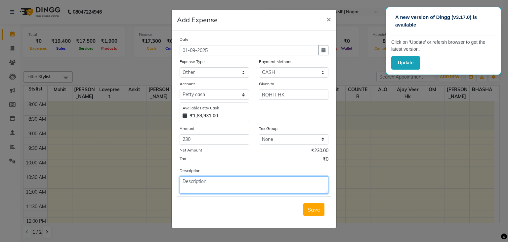
click at [227, 183] on textarea at bounding box center [254, 184] width 149 height 17
type textarea "PAYMENT FOR MALA AND SWEETS"
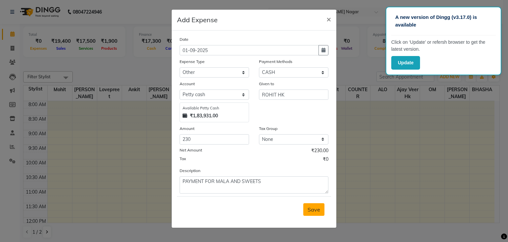
click at [320, 213] on button "Save" at bounding box center [313, 209] width 21 height 13
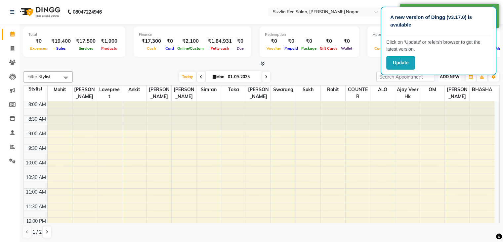
click at [450, 78] on button "ADD NEW Toggle Dropdown" at bounding box center [450, 76] width 23 height 9
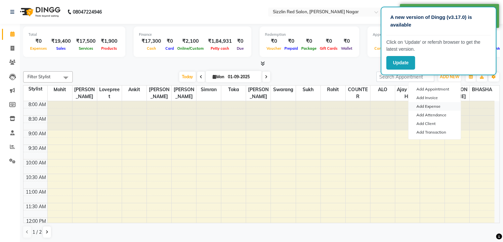
click at [438, 106] on link "Add Expense" at bounding box center [435, 106] width 52 height 9
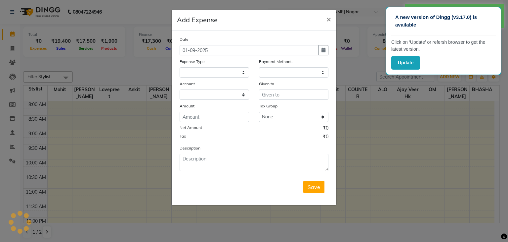
select select "1"
select select "6656"
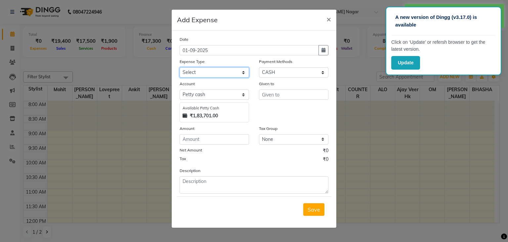
click at [231, 75] on select "Select Advance Salary Bank charges Car maintenance Cash transfer to bank Cash t…" at bounding box center [215, 72] width 70 height 10
select select "26"
click at [180, 68] on select "Select Advance Salary Bank charges Car maintenance Cash transfer to bank Cash t…" at bounding box center [215, 72] width 70 height 10
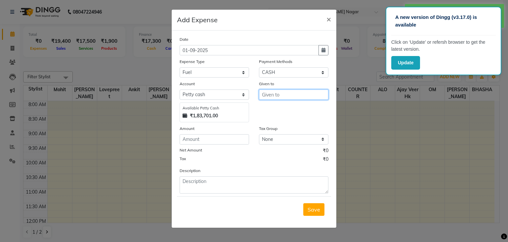
click at [291, 95] on input "text" at bounding box center [294, 94] width 70 height 10
type input "ROHIT HK"
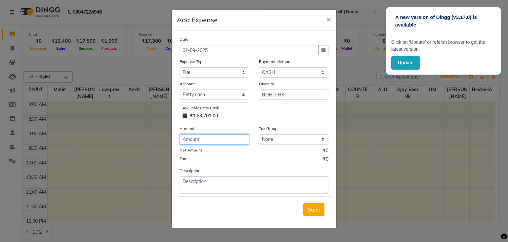
click at [228, 138] on input "number" at bounding box center [215, 139] width 70 height 10
type input "170"
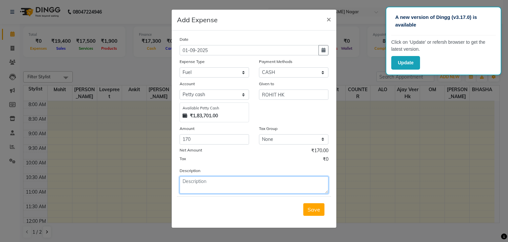
click at [225, 184] on textarea at bounding box center [254, 184] width 149 height 17
type textarea "PAYMENT FOR PARCEL CAB FARE"
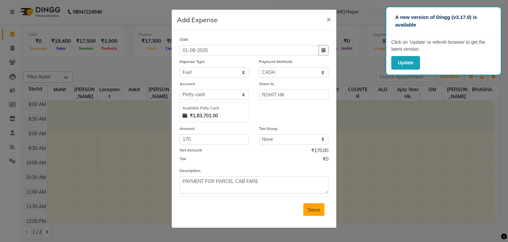
click at [319, 211] on span "Save" at bounding box center [314, 209] width 13 height 7
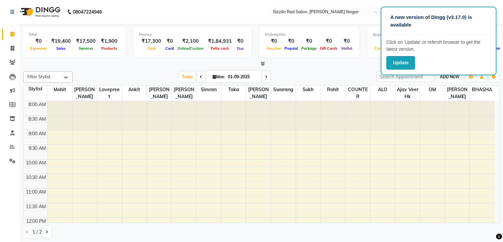
click at [450, 76] on span "ADD NEW" at bounding box center [450, 76] width 20 height 5
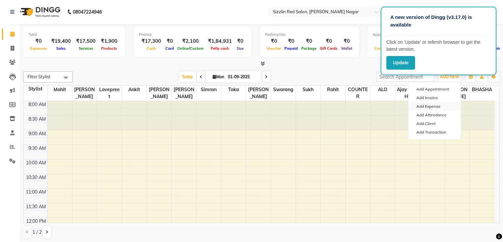
click at [434, 109] on link "Add Expense" at bounding box center [435, 106] width 52 height 9
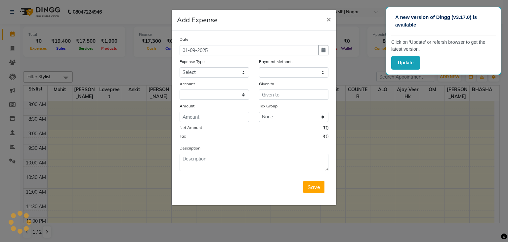
select select "1"
select select "6656"
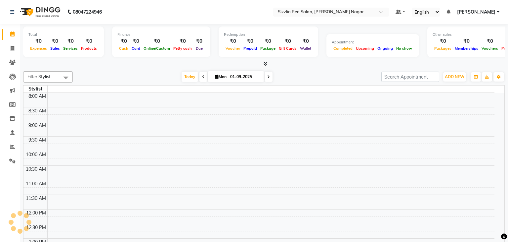
select select "en"
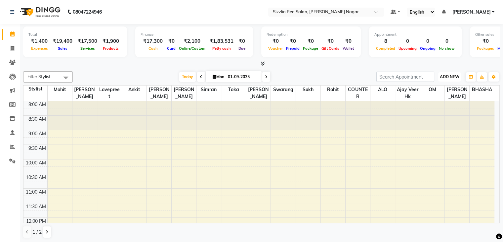
click at [450, 74] on span "ADD NEW" at bounding box center [450, 76] width 20 height 5
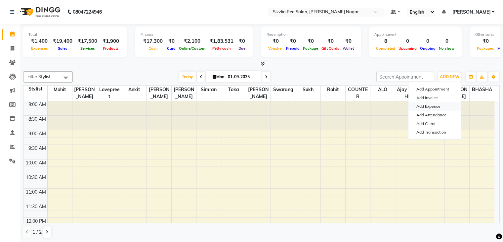
click at [434, 107] on link "Add Expense" at bounding box center [435, 106] width 52 height 9
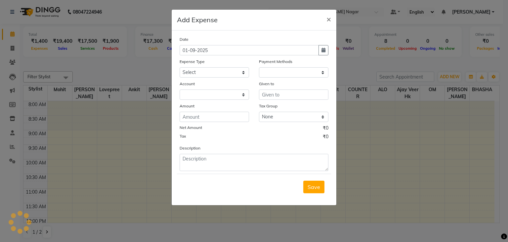
select select "1"
select select "6656"
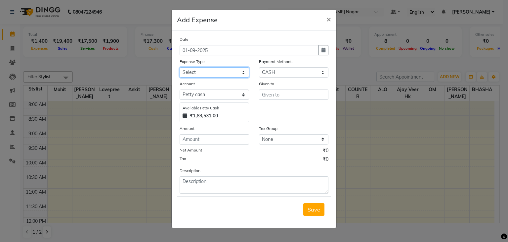
click at [233, 71] on select "Select Advance Salary Bank charges Car maintenance Cash transfer to bank Cash t…" at bounding box center [215, 72] width 70 height 10
select select "10"
click at [180, 68] on select "Select Advance Salary Bank charges Car maintenance Cash transfer to bank Cash t…" at bounding box center [215, 72] width 70 height 10
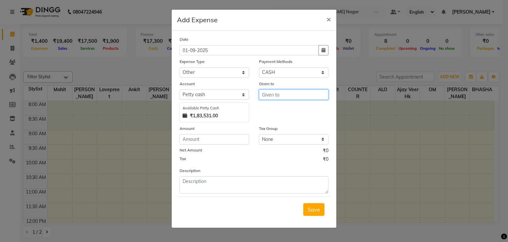
click at [277, 99] on input "text" at bounding box center [294, 94] width 70 height 10
type input "ROHIT HK"
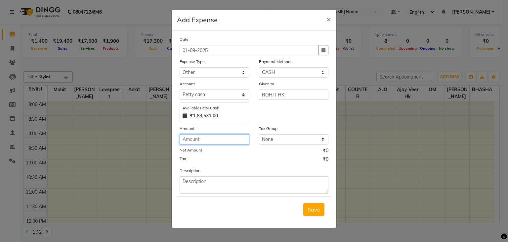
click at [218, 144] on input "number" at bounding box center [215, 139] width 70 height 10
type input "180"
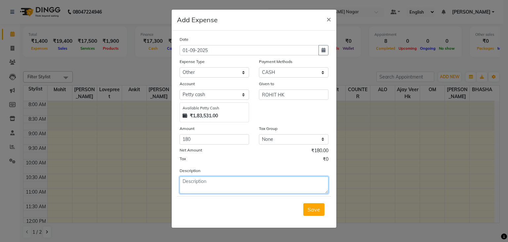
click at [222, 184] on textarea at bounding box center [254, 184] width 149 height 17
type textarea "PAYMENT FOR MALA AND SWEET"
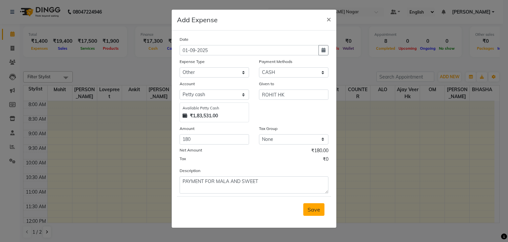
click at [317, 212] on span "Save" at bounding box center [314, 209] width 13 height 7
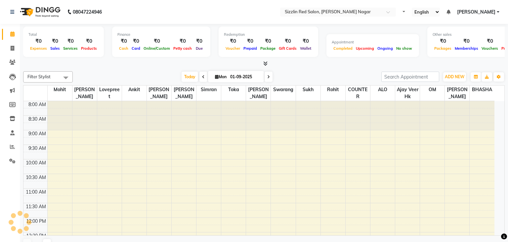
select select "en"
